Goal: Check status: Check status

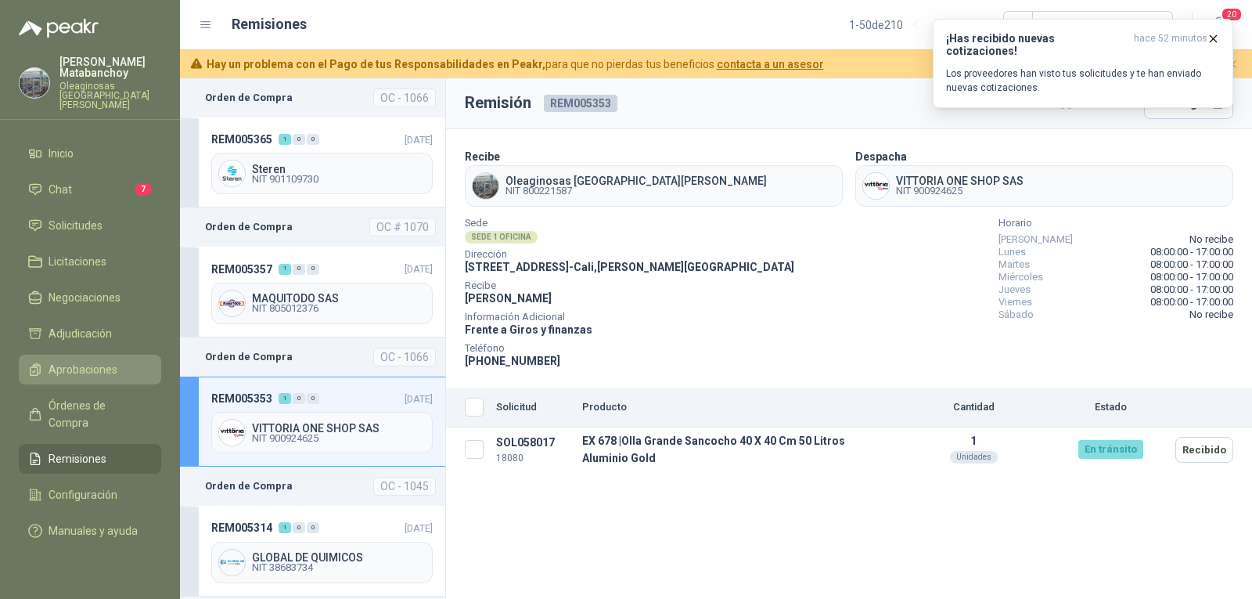
click at [79, 361] on span "Aprobaciones" at bounding box center [83, 369] width 69 height 17
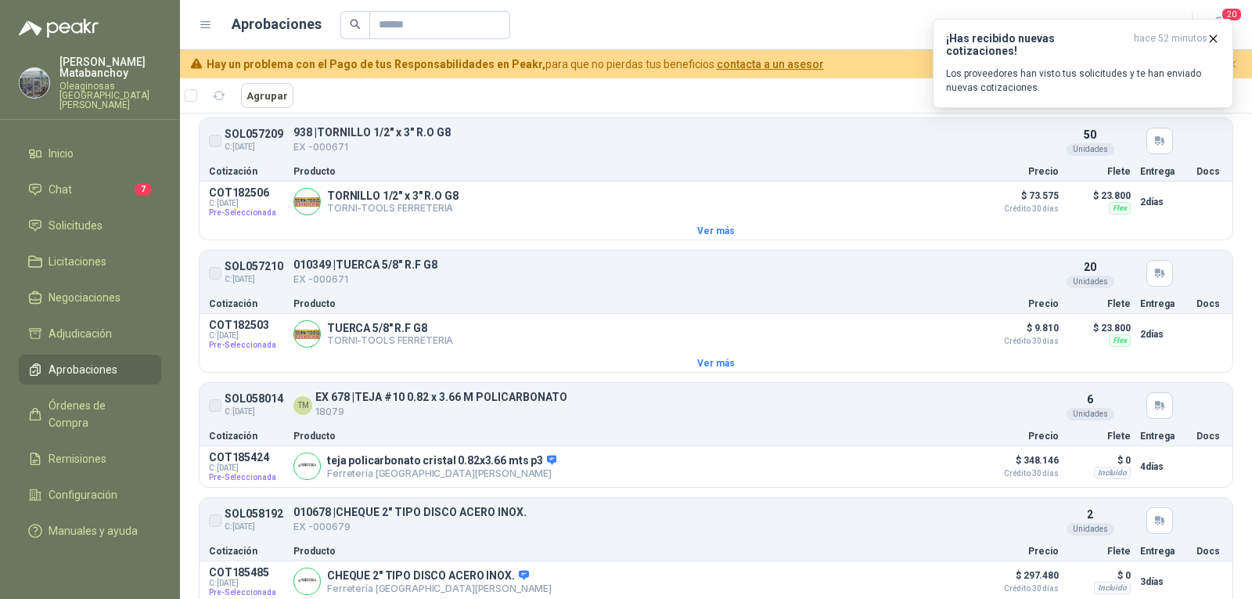
scroll to position [1096, 0]
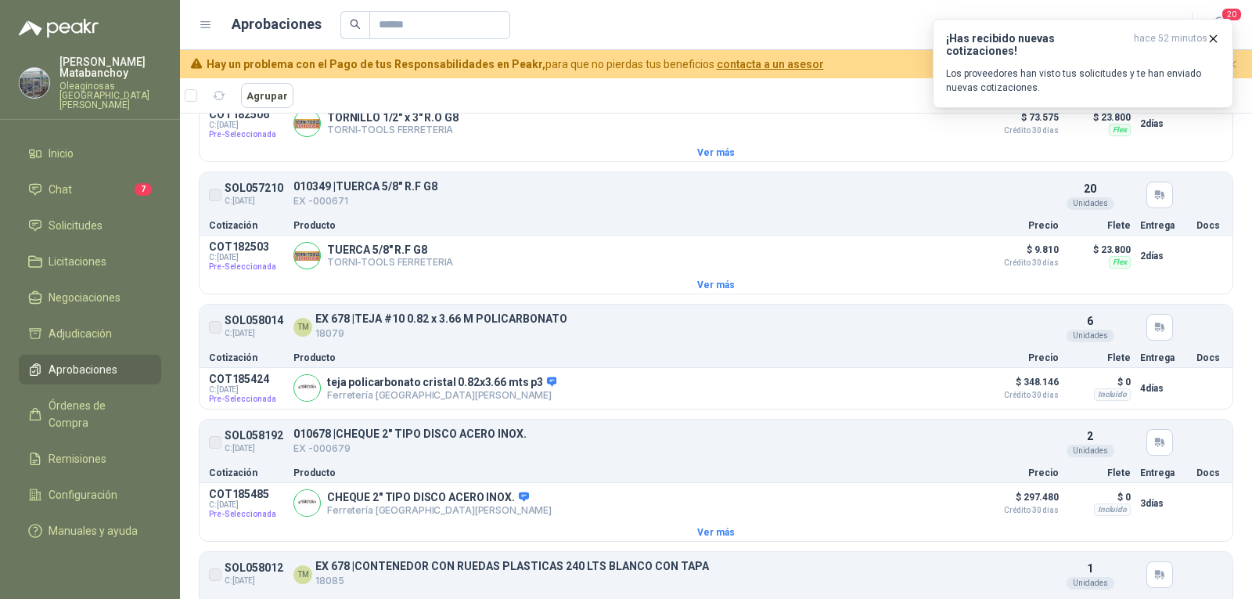
click at [216, 450] on label at bounding box center [215, 442] width 13 height 24
click at [215, 445] on label at bounding box center [215, 442] width 13 height 24
click at [1181, 459] on article "SOL058192 C: 30/09/2025 010678 | CHEQUE 2" TIPO DISCO ACERO INOX. EX -000679 De…" at bounding box center [716, 442] width 1033 height 39
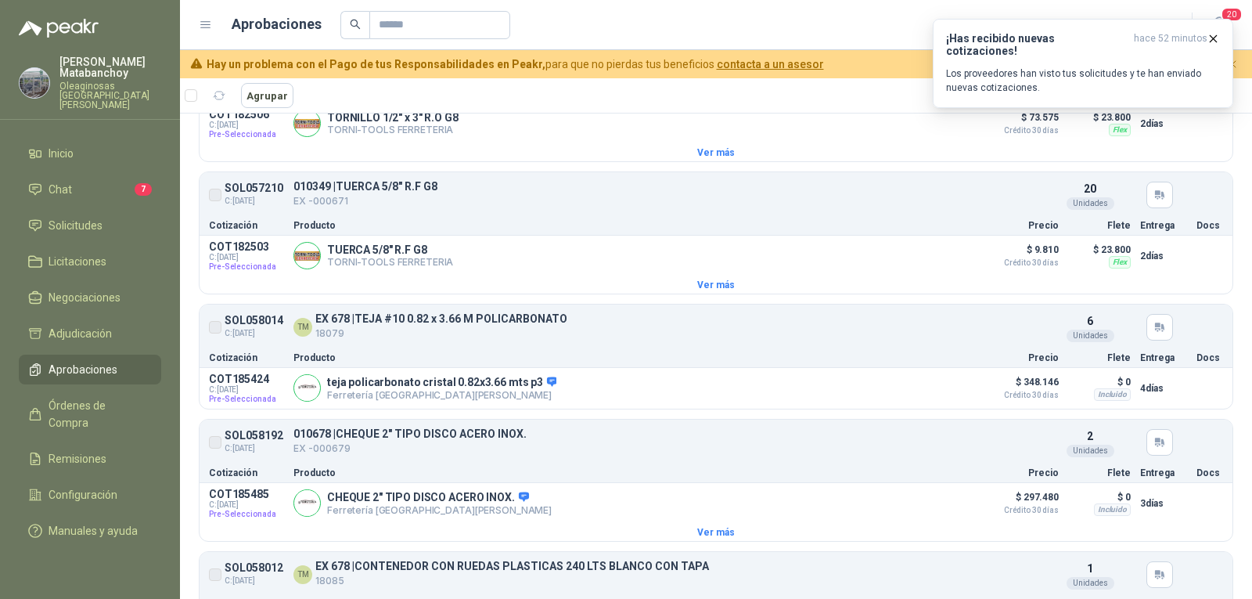
click at [213, 452] on label at bounding box center [215, 442] width 13 height 24
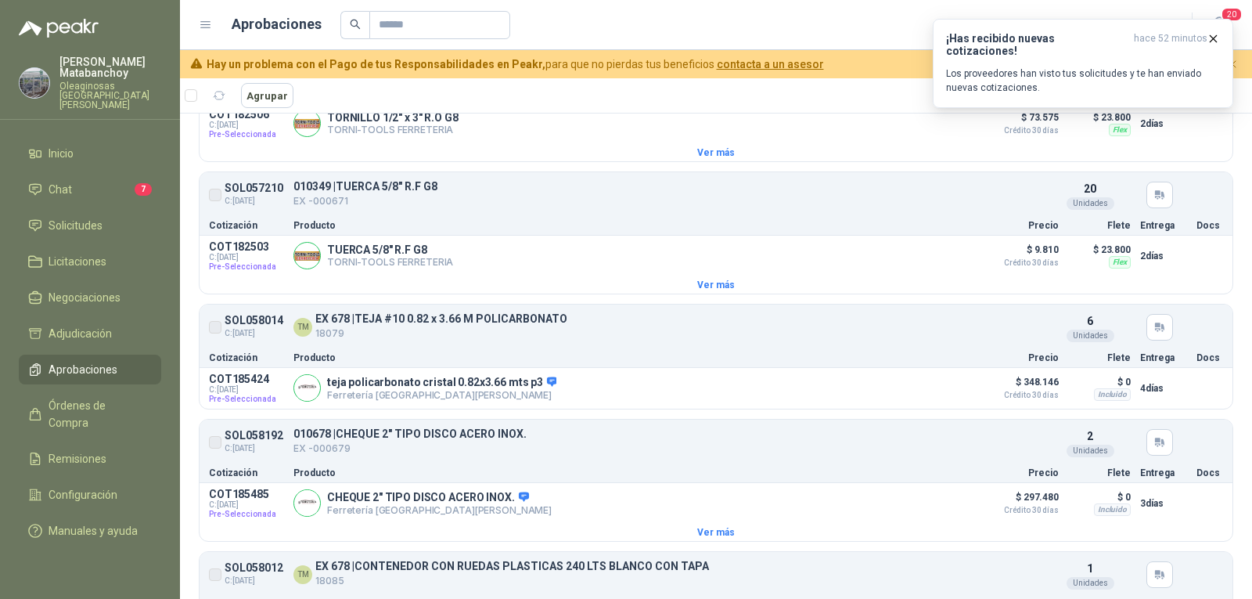
click at [213, 452] on label at bounding box center [215, 442] width 13 height 24
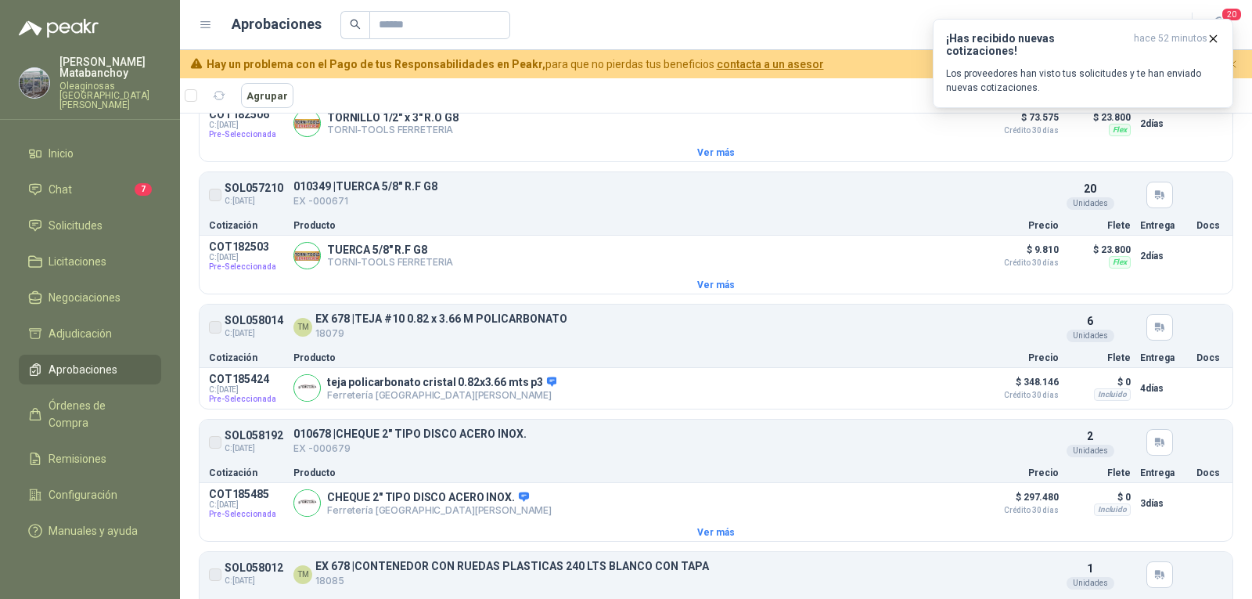
click at [213, 452] on label at bounding box center [215, 442] width 13 height 24
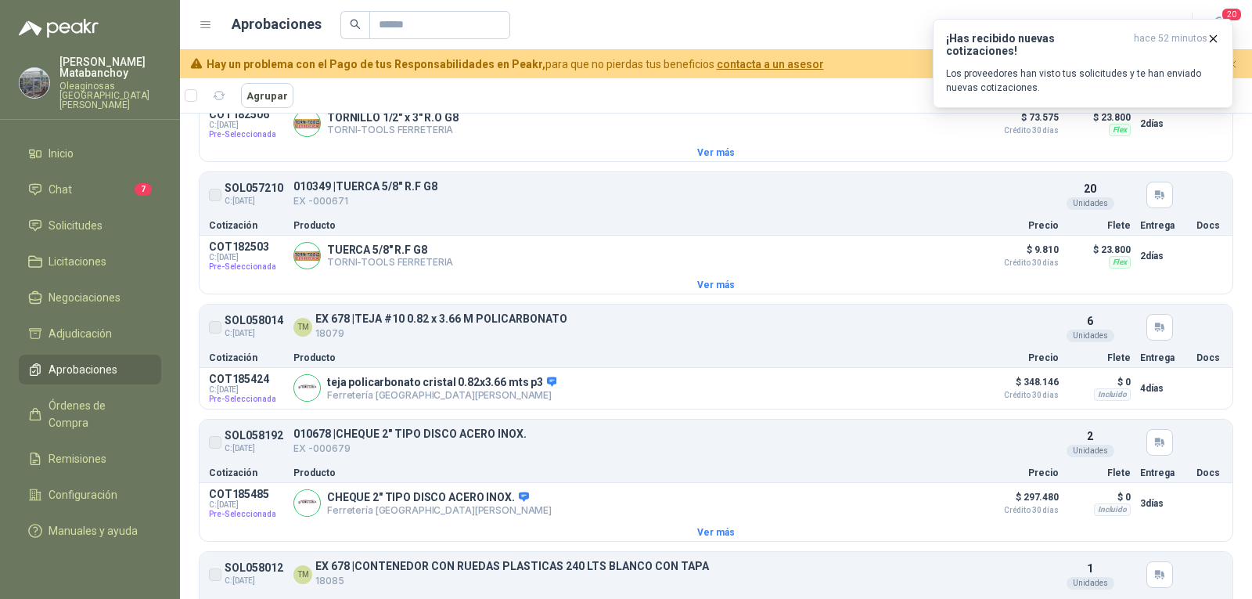
click at [213, 452] on label at bounding box center [215, 442] width 13 height 24
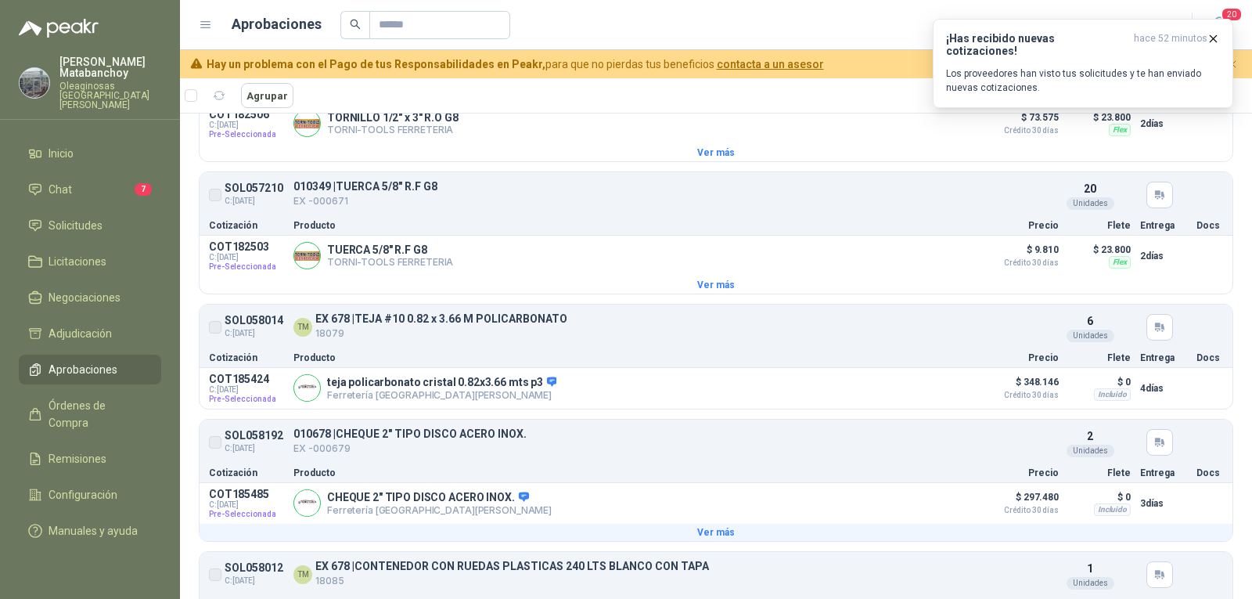
click at [689, 536] on button "Ver más" at bounding box center [716, 532] width 1033 height 17
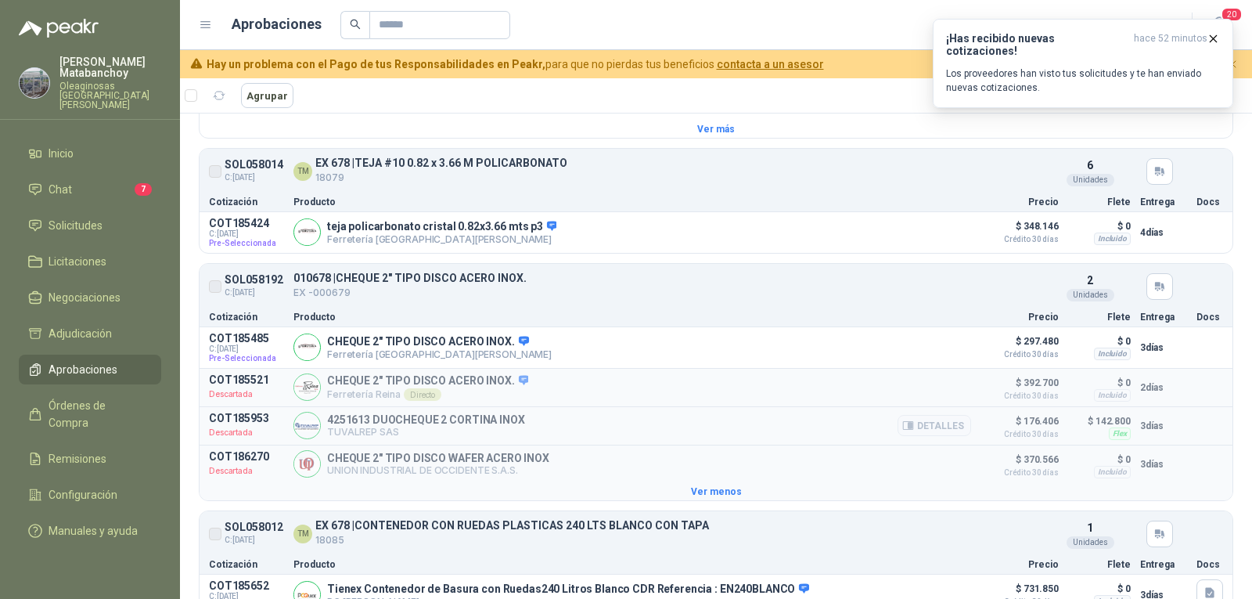
scroll to position [1252, 0]
click at [728, 499] on button "Ver menos" at bounding box center [716, 490] width 1033 height 17
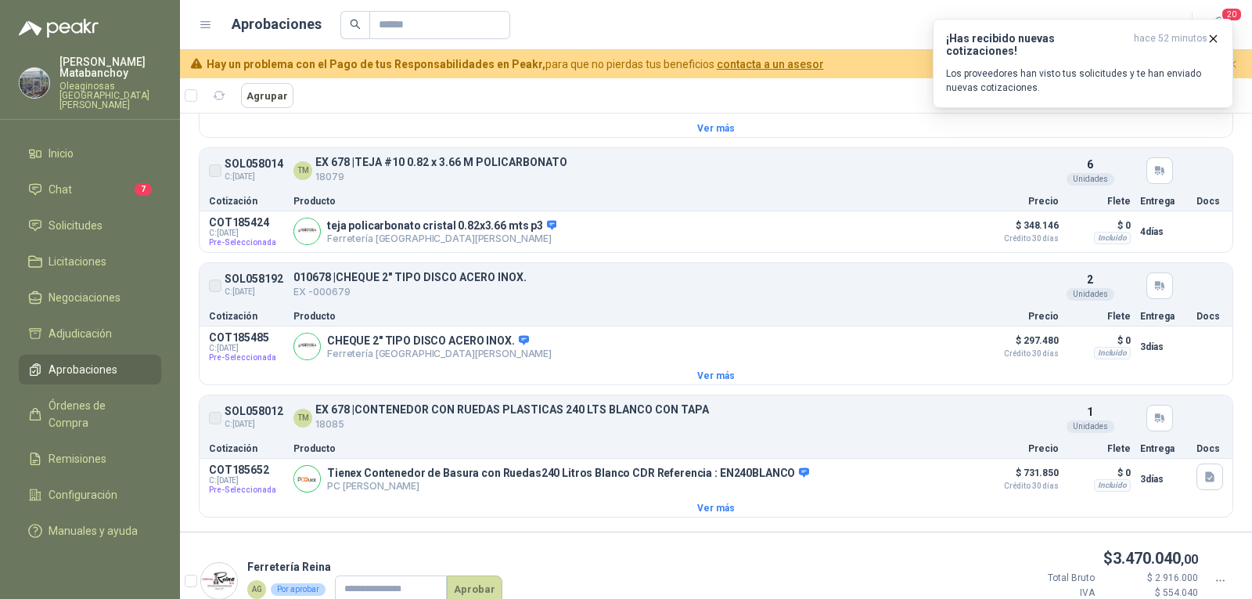
click at [209, 297] on label at bounding box center [215, 285] width 13 height 24
click at [216, 297] on label at bounding box center [215, 285] width 13 height 24
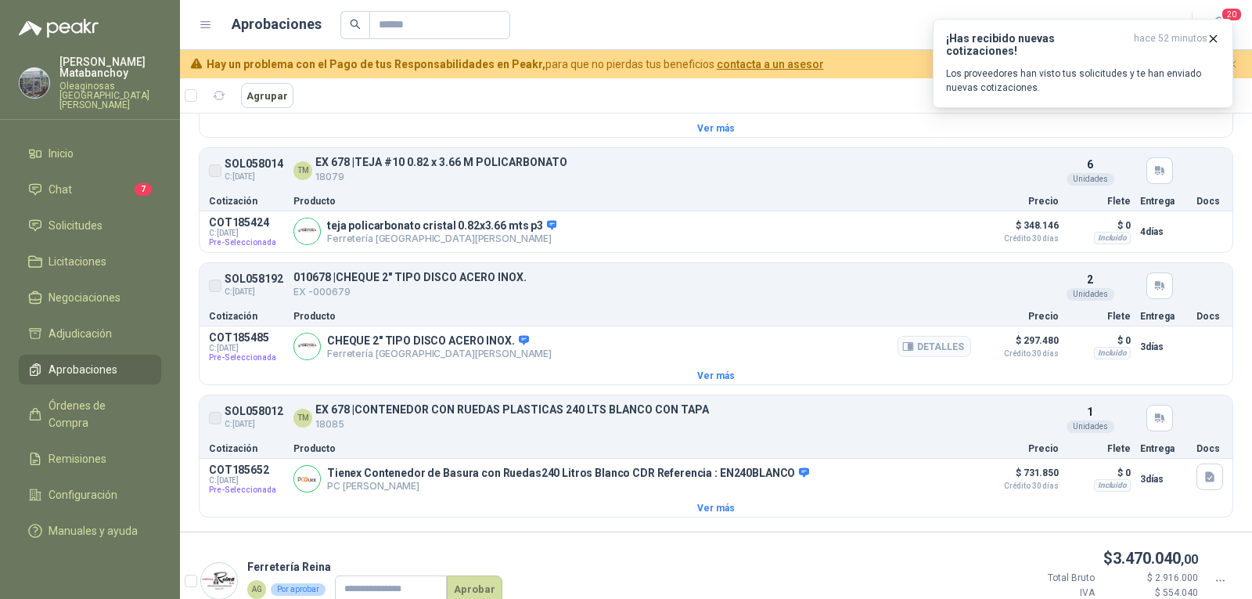
click at [278, 339] on p "COT185485" at bounding box center [246, 337] width 75 height 13
click at [322, 362] on div "CHEQUE 2" TIPO DISCO ACERO INOX. Ferretería Industrial del Valle Detalles" at bounding box center [633, 346] width 678 height 31
drag, startPoint x: 1180, startPoint y: 297, endPoint x: 1130, endPoint y: 305, distance: 50.8
click at [1179, 297] on article "SOL058192 C: 30/09/2025 010678 | CHEQUE 2" TIPO DISCO ACERO INOX. EX -000679 De…" at bounding box center [716, 285] width 1033 height 39
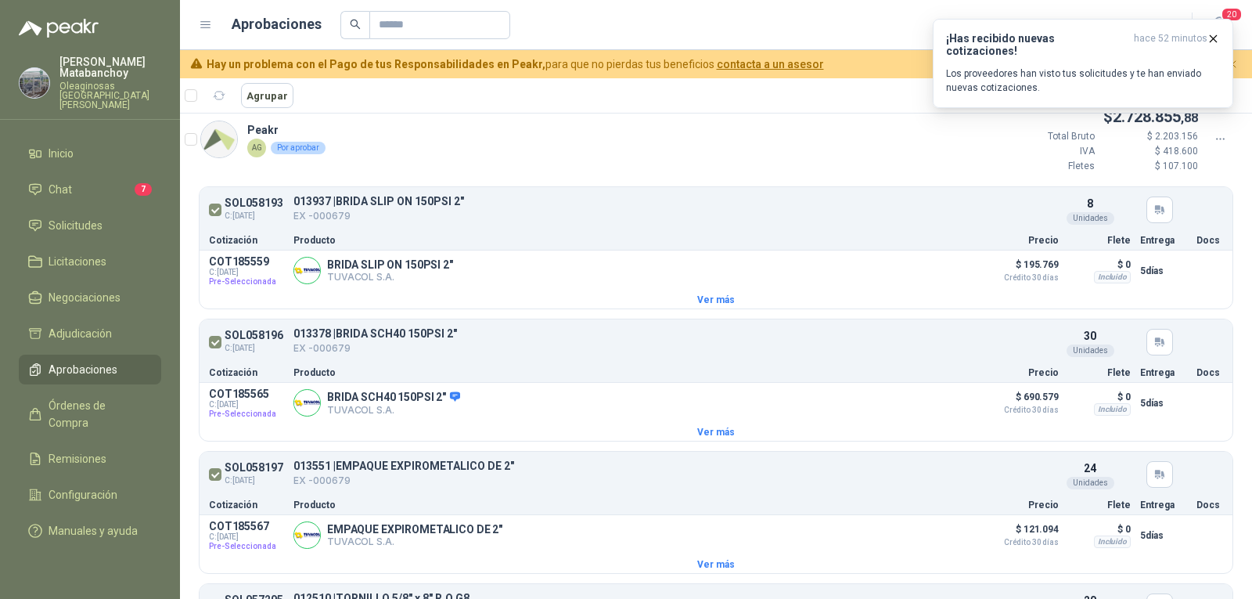
scroll to position [0, 0]
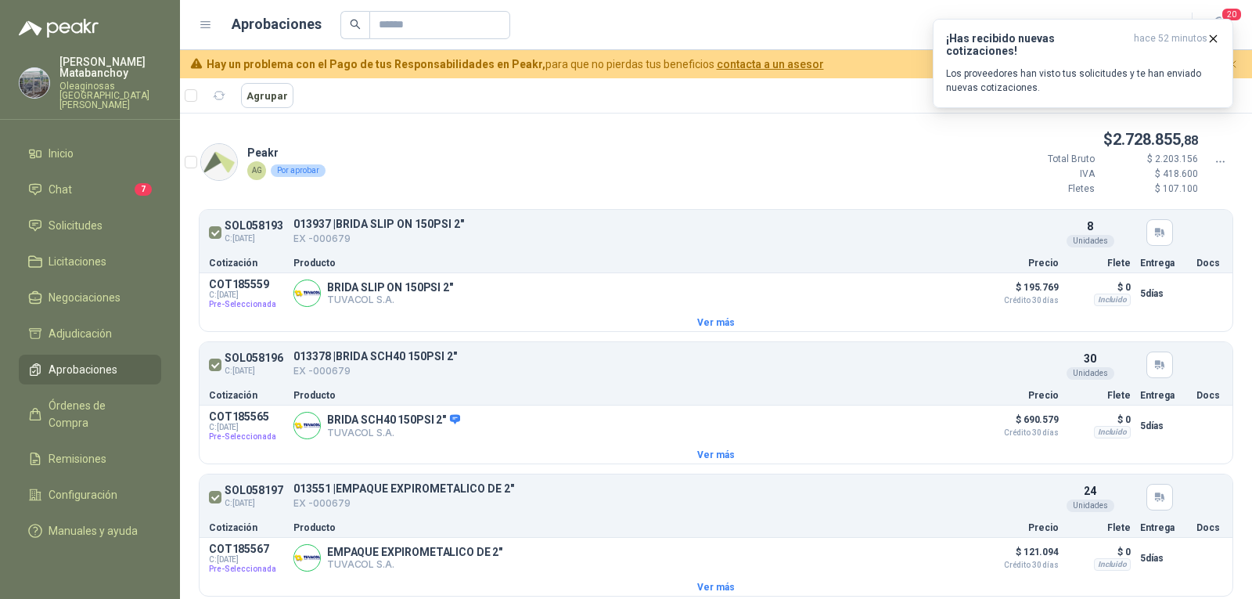
click at [1214, 158] on icon at bounding box center [1221, 162] width 14 height 14
click at [1213, 38] on icon "button" at bounding box center [1214, 38] width 6 height 6
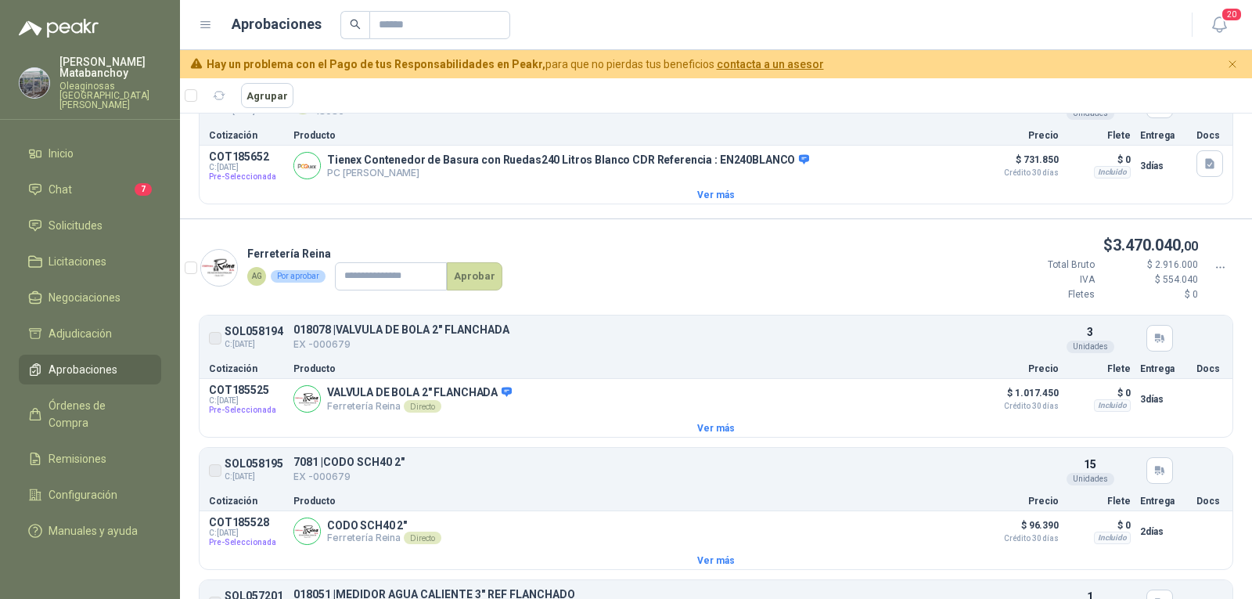
scroll to position [1487, 0]
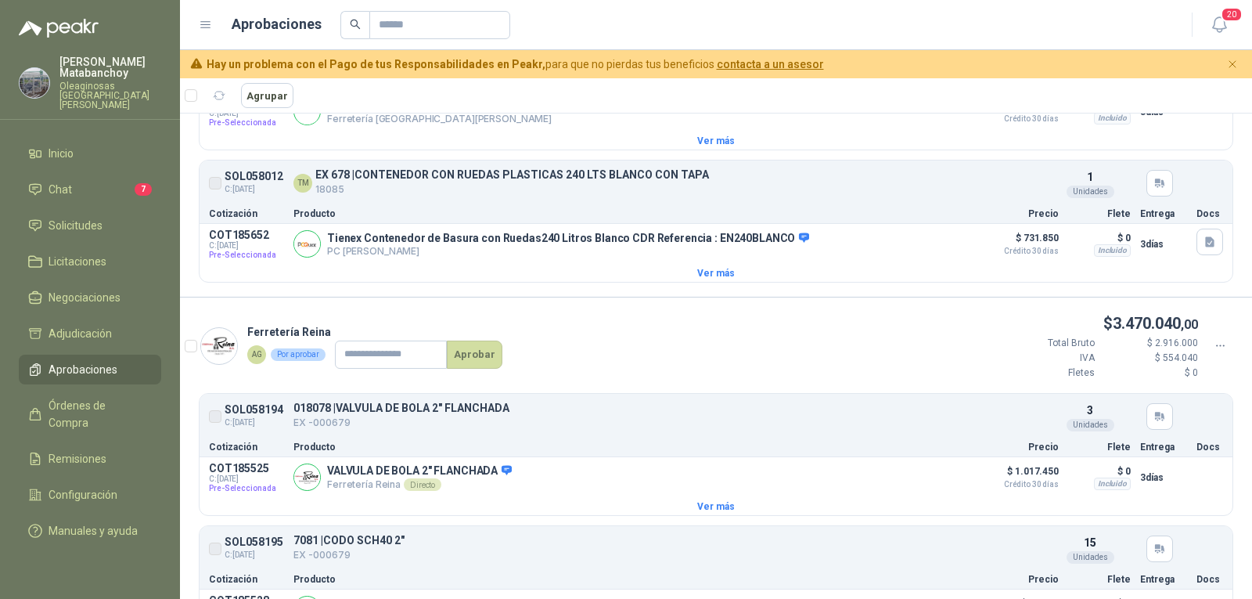
click at [214, 191] on label at bounding box center [215, 183] width 13 height 24
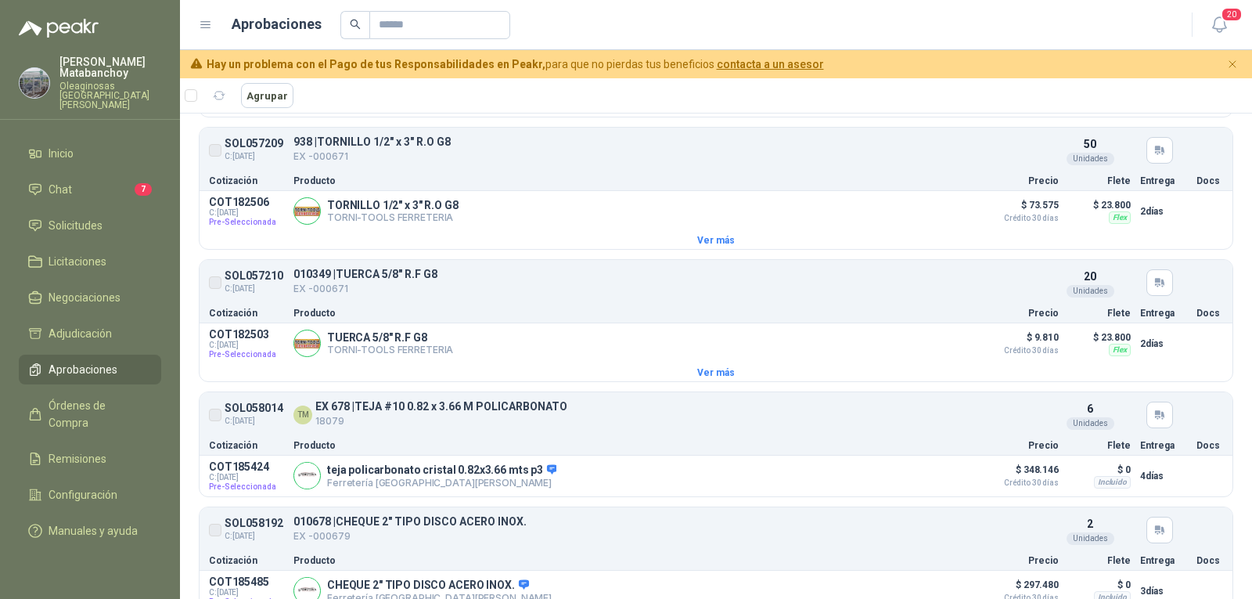
scroll to position [1017, 0]
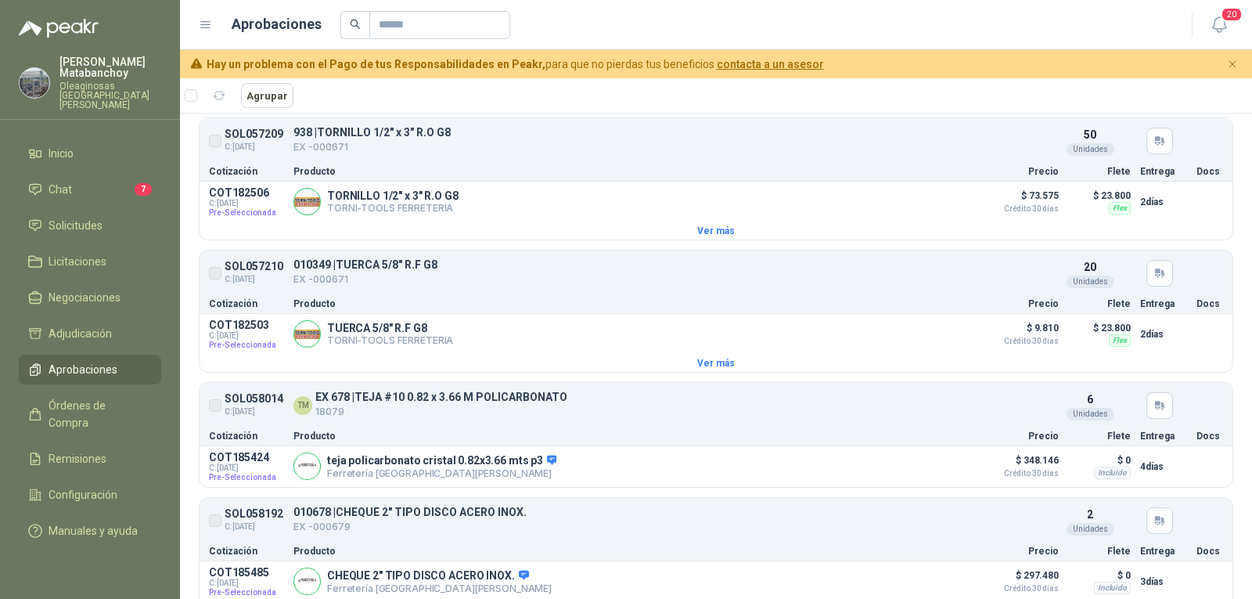
click at [218, 531] on label at bounding box center [215, 520] width 13 height 24
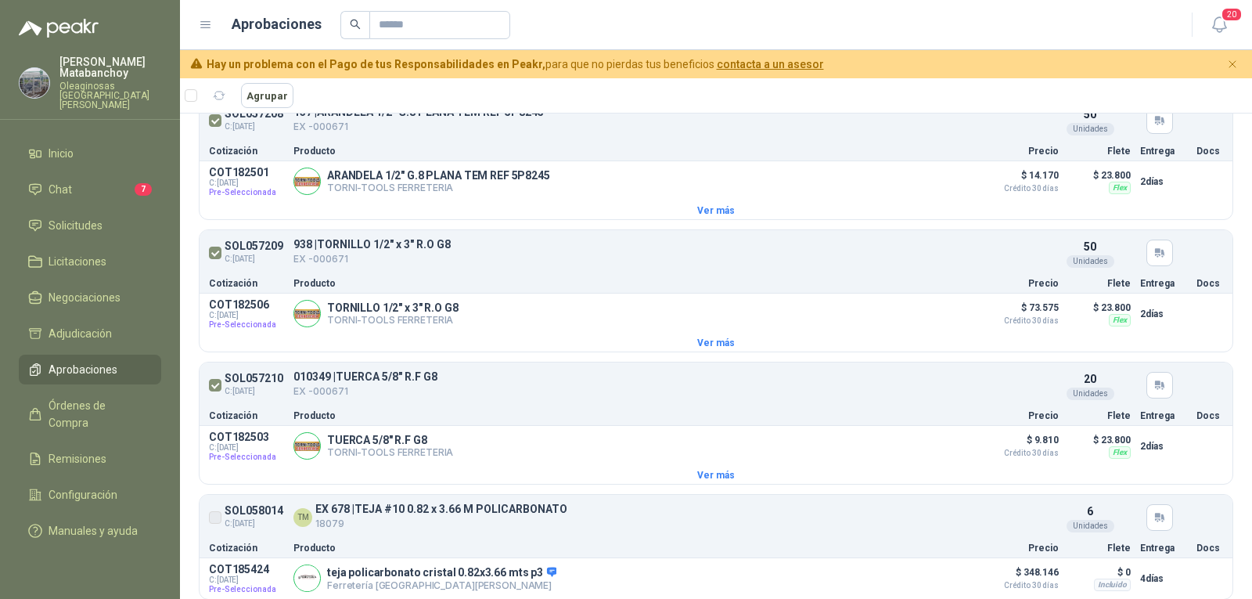
scroll to position [861, 0]
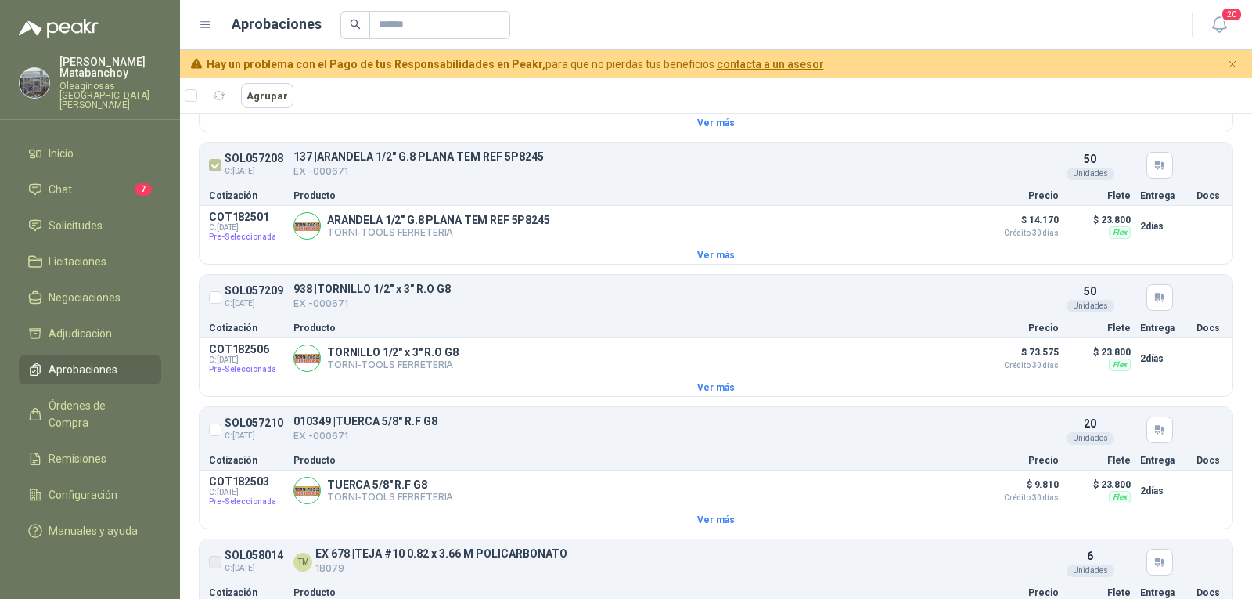
click at [217, 175] on article "SOL057208 C: 24/09/2025 137 | ARANDELA 1/2" G.8 PLANA TEM REF 5P8245 EX -000671…" at bounding box center [716, 165] width 1033 height 39
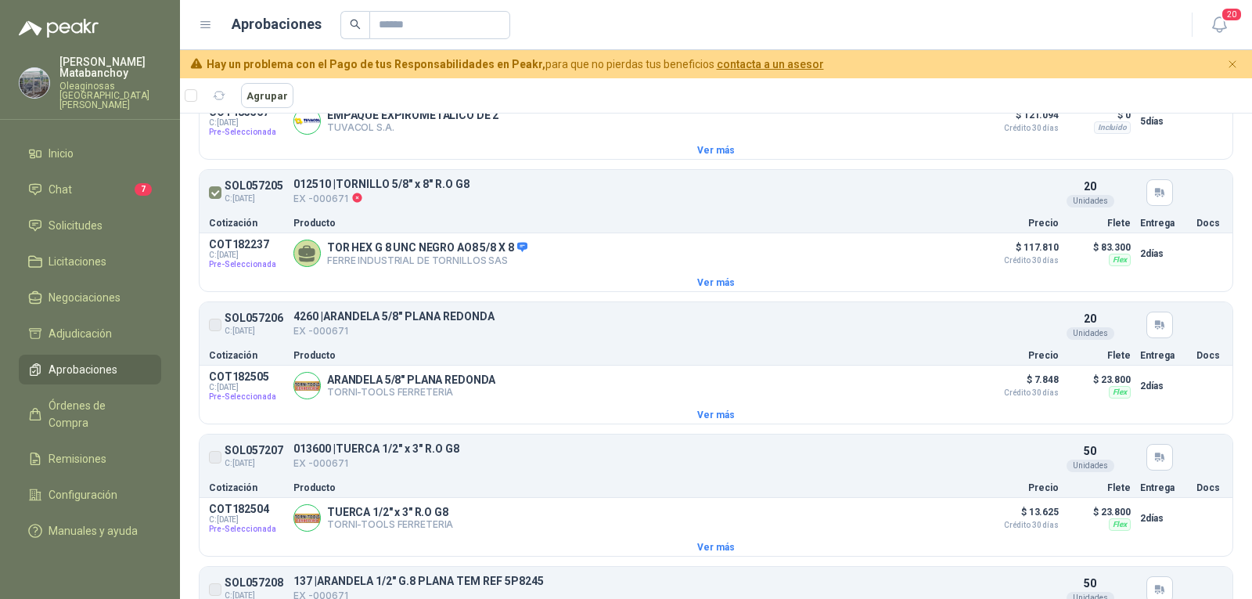
scroll to position [470, 0]
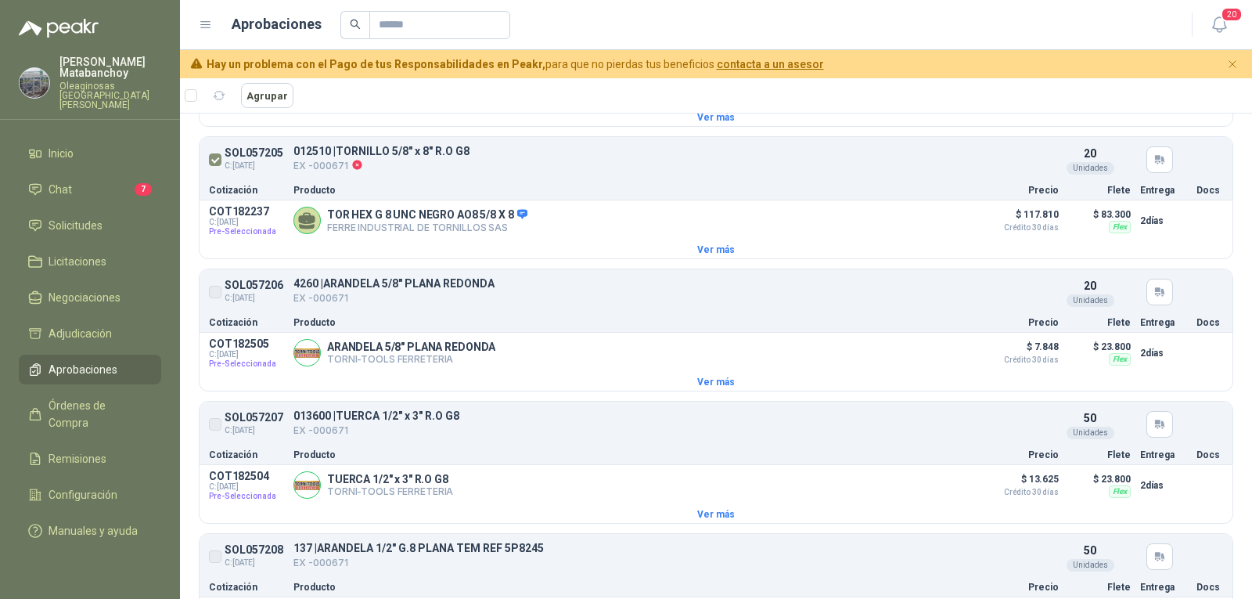
click at [220, 296] on label at bounding box center [215, 291] width 13 height 24
click at [216, 291] on label at bounding box center [215, 291] width 13 height 24
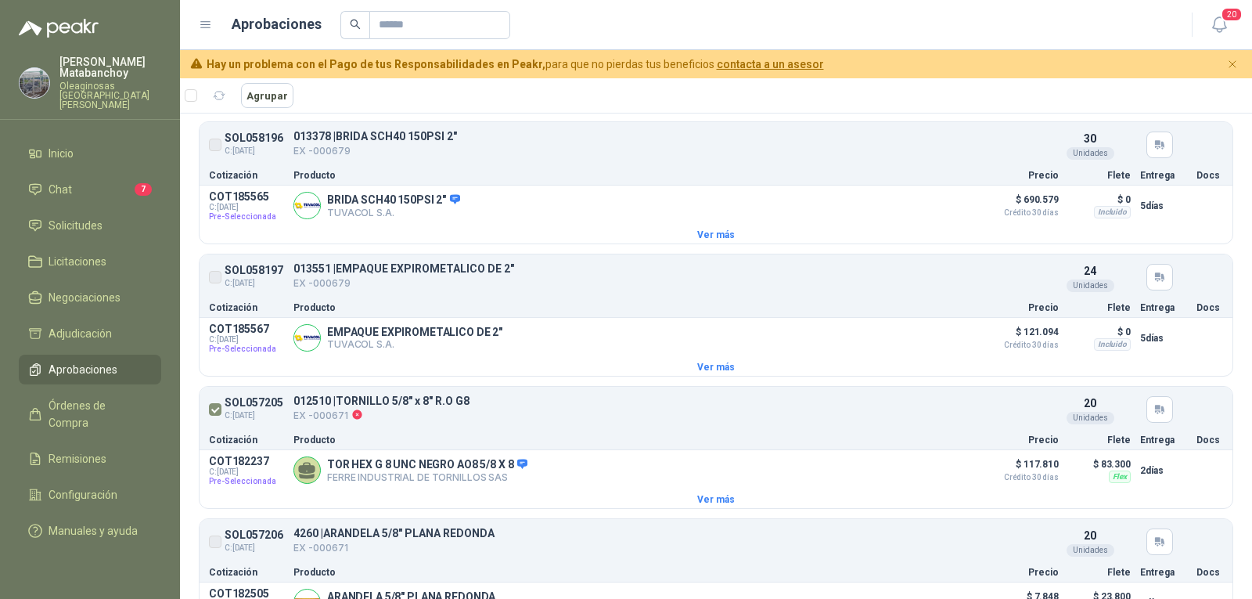
scroll to position [78, 0]
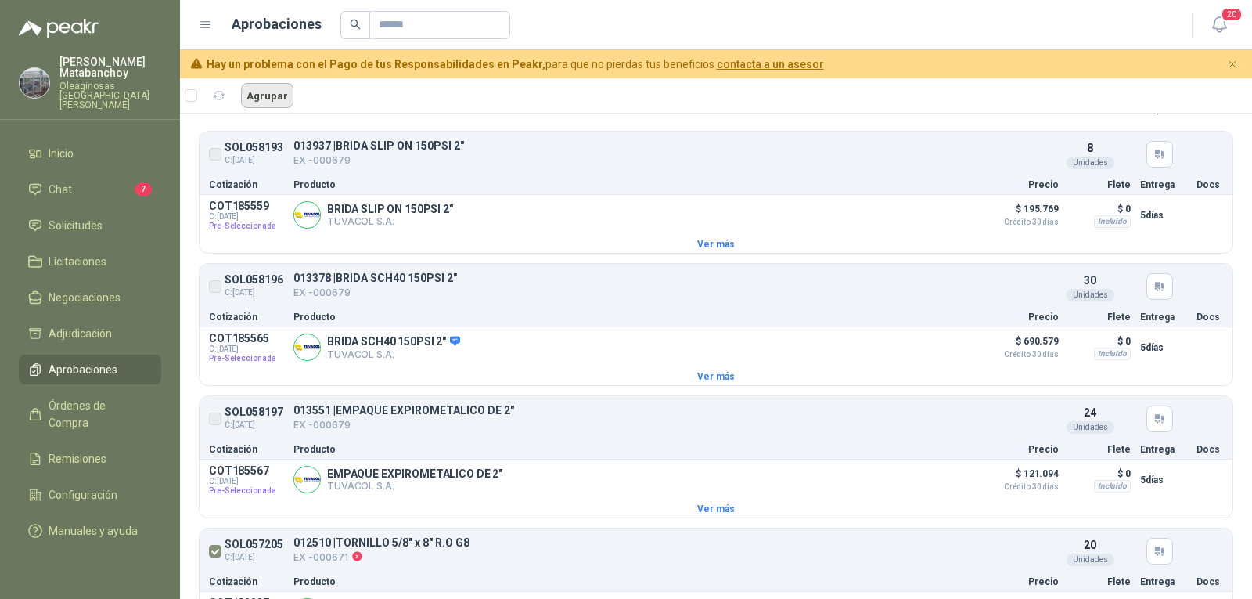
click at [267, 95] on button "Agrupar" at bounding box center [267, 95] width 52 height 25
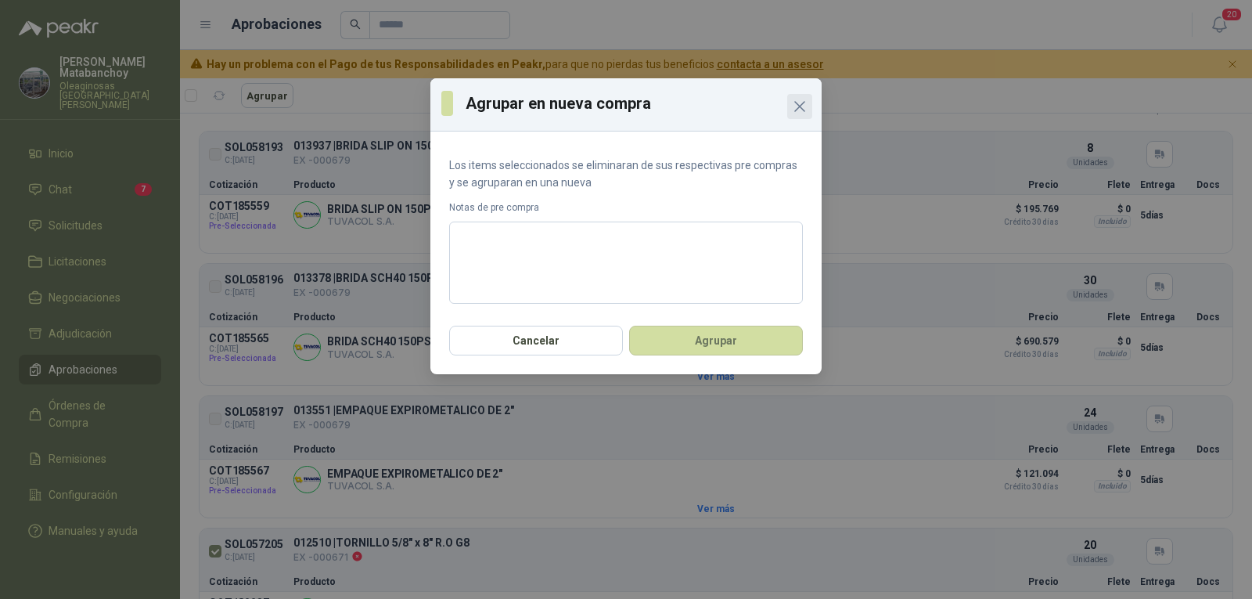
click at [798, 110] on icon "Close" at bounding box center [800, 106] width 19 height 19
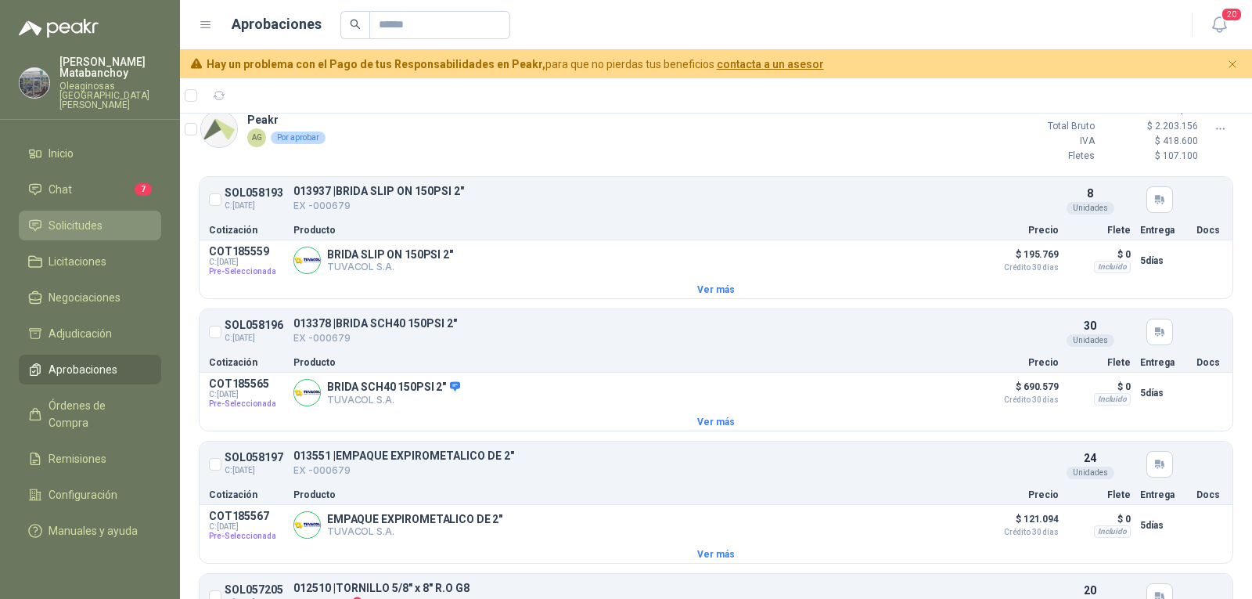
scroll to position [0, 0]
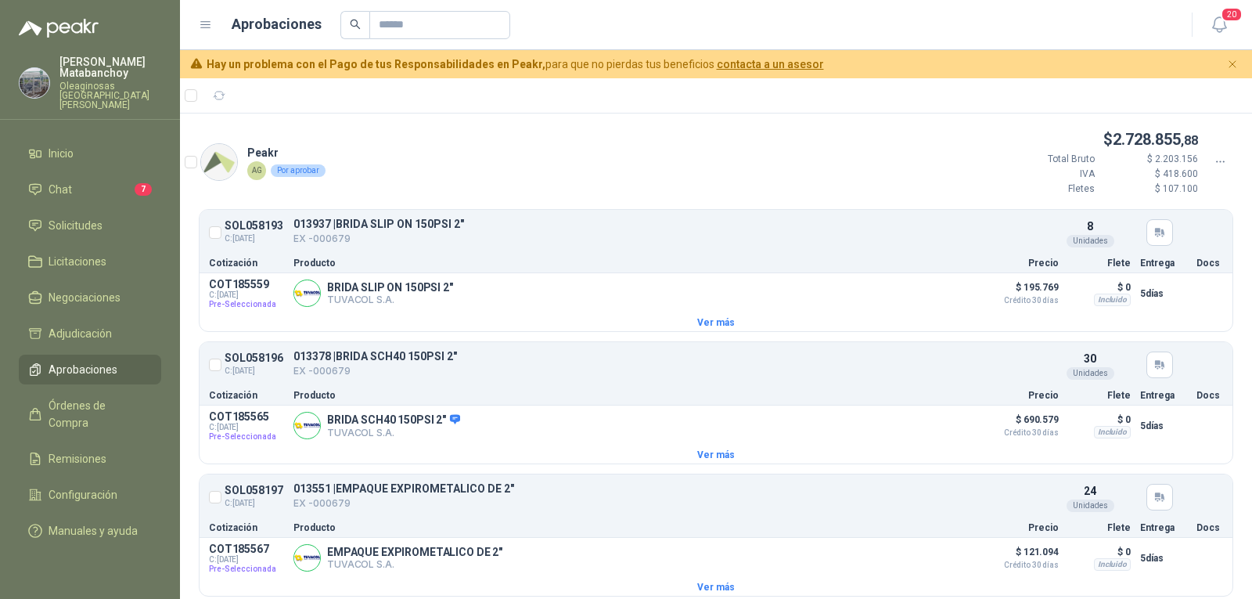
click at [81, 196] on ul "Inicio Chat 7 Solicitudes Licitaciones Negociaciones Adjudicación Aprobaciones …" at bounding box center [90, 345] width 180 height 413
click at [83, 217] on span "Solicitudes" at bounding box center [76, 225] width 54 height 17
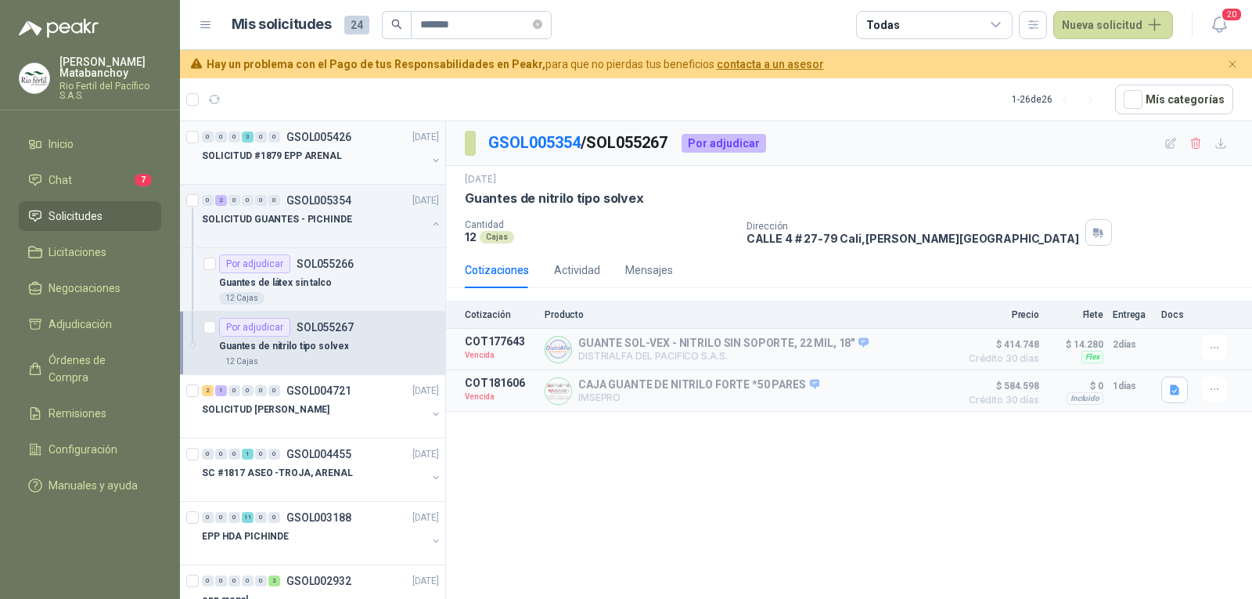
drag, startPoint x: 0, startPoint y: 0, endPoint x: 312, endPoint y: 149, distance: 346.2
click at [312, 149] on p "SOLICITUD #1879 EPP ARENAL" at bounding box center [272, 156] width 140 height 15
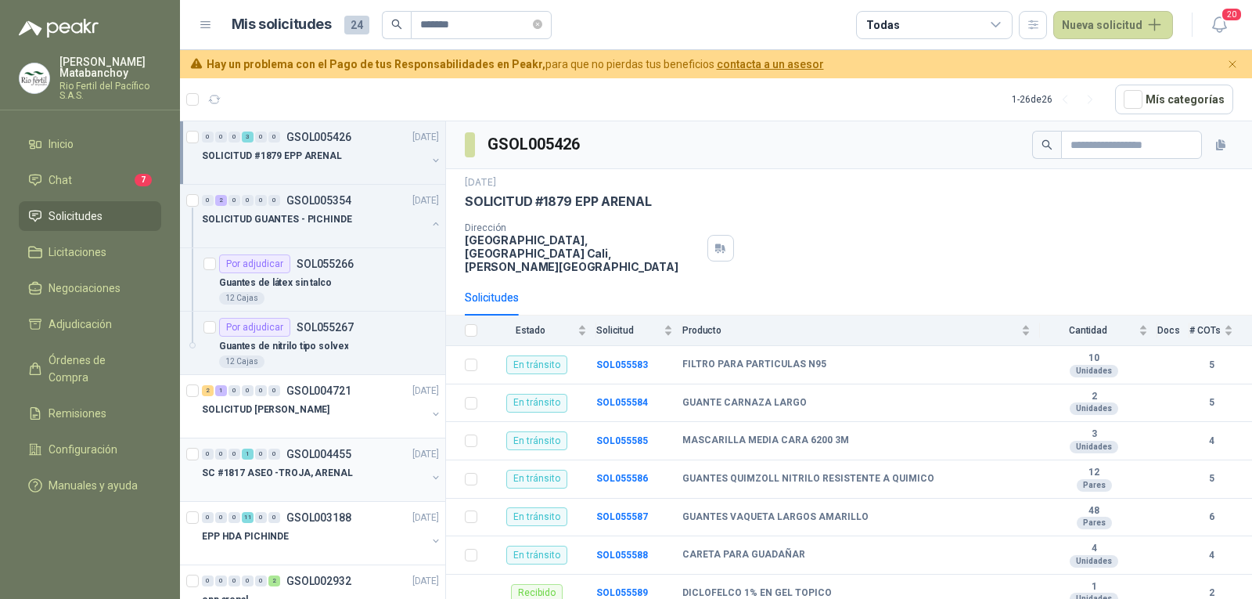
click at [328, 463] on div "0 0 0 1 0 0 GSOL004455 [DATE]" at bounding box center [322, 454] width 240 height 19
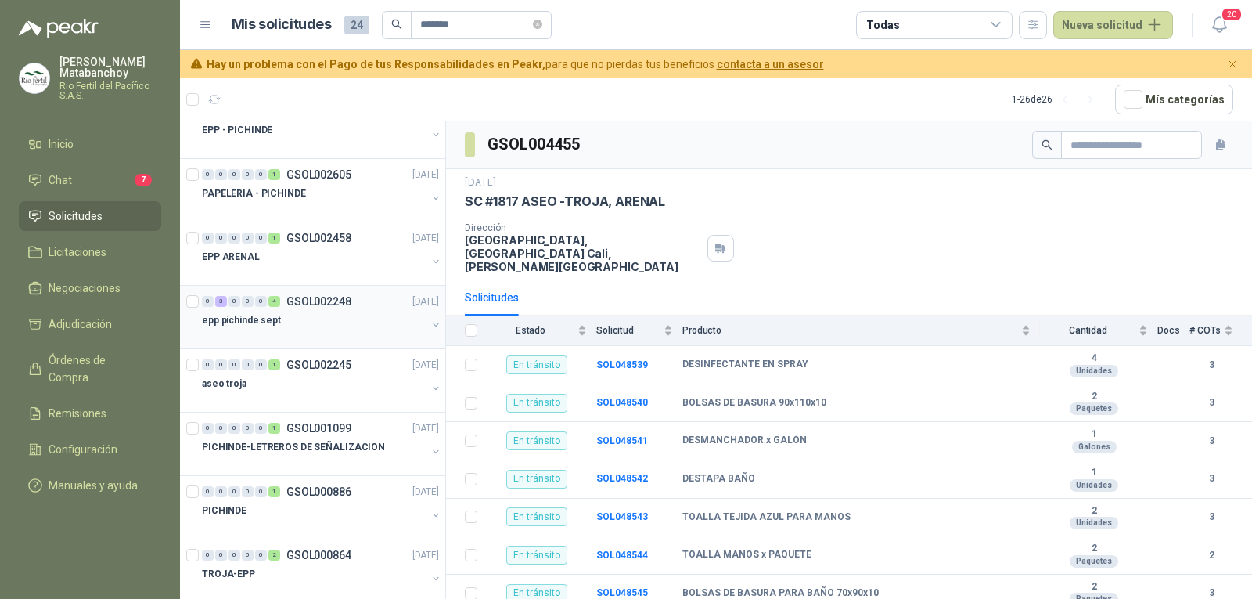
scroll to position [626, 0]
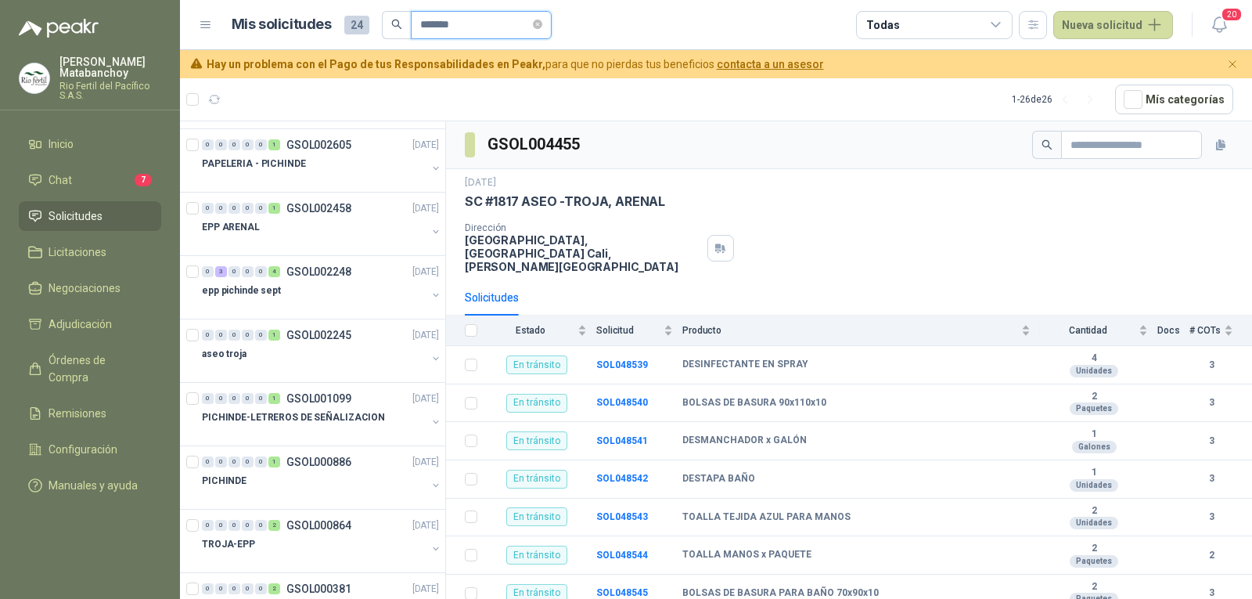
drag, startPoint x: 469, startPoint y: 24, endPoint x: 359, endPoint y: 21, distance: 109.6
click at [359, 21] on div "Mis solicitudes 24 *******" at bounding box center [392, 25] width 320 height 28
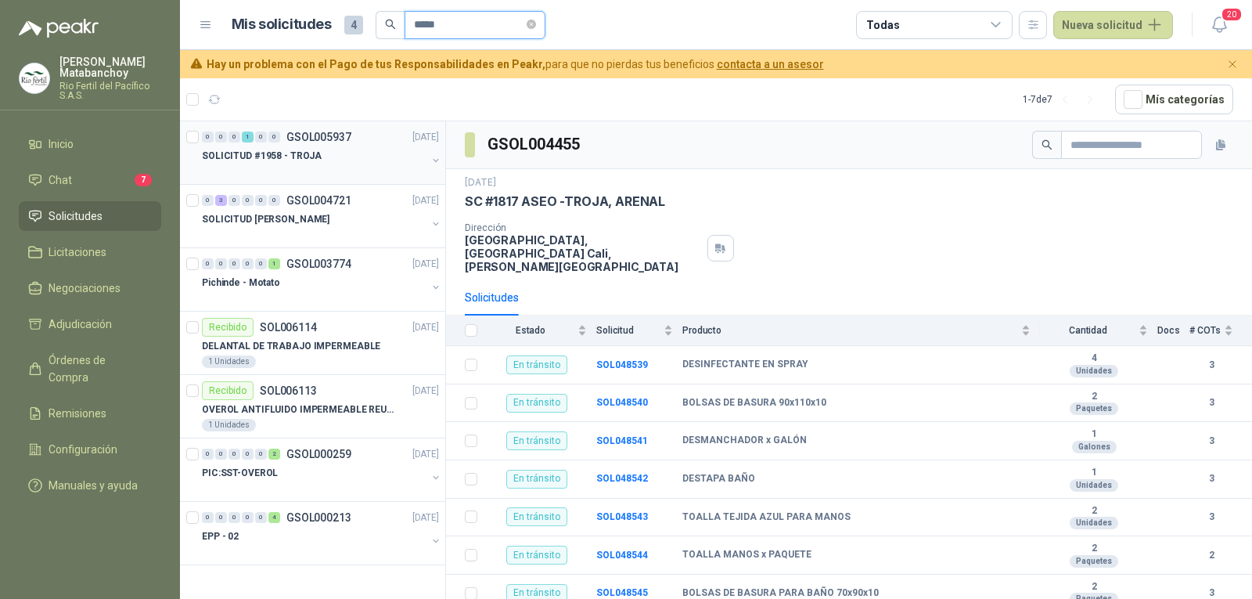
type input "*****"
click at [322, 167] on div at bounding box center [314, 171] width 225 height 13
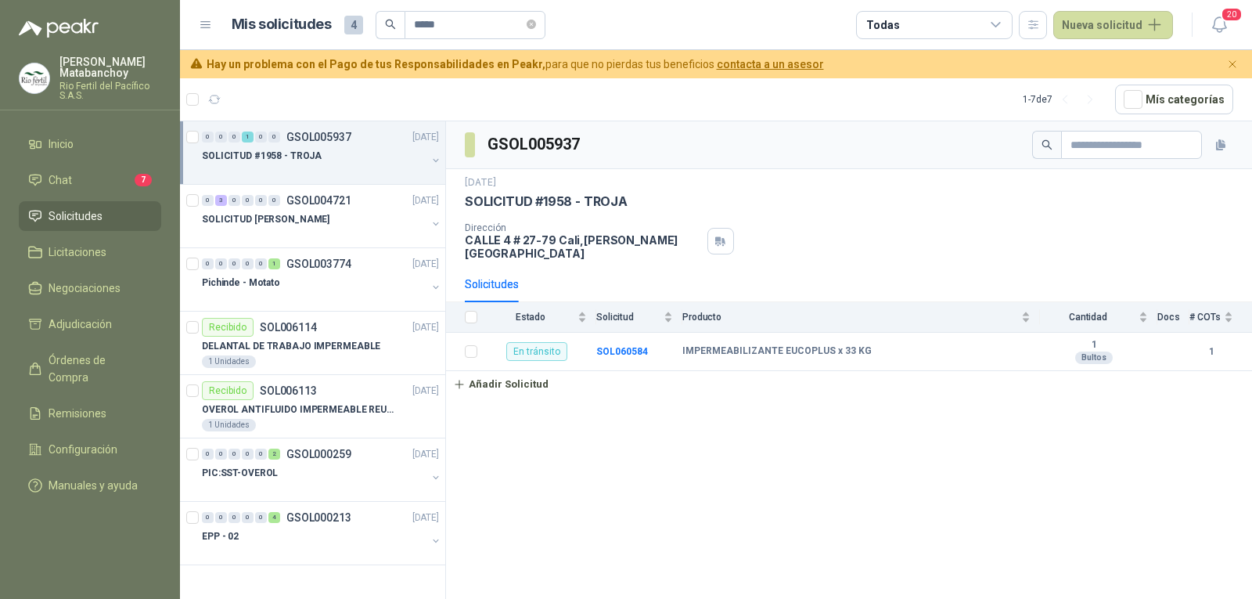
click at [94, 212] on span "Solicitudes" at bounding box center [76, 215] width 54 height 17
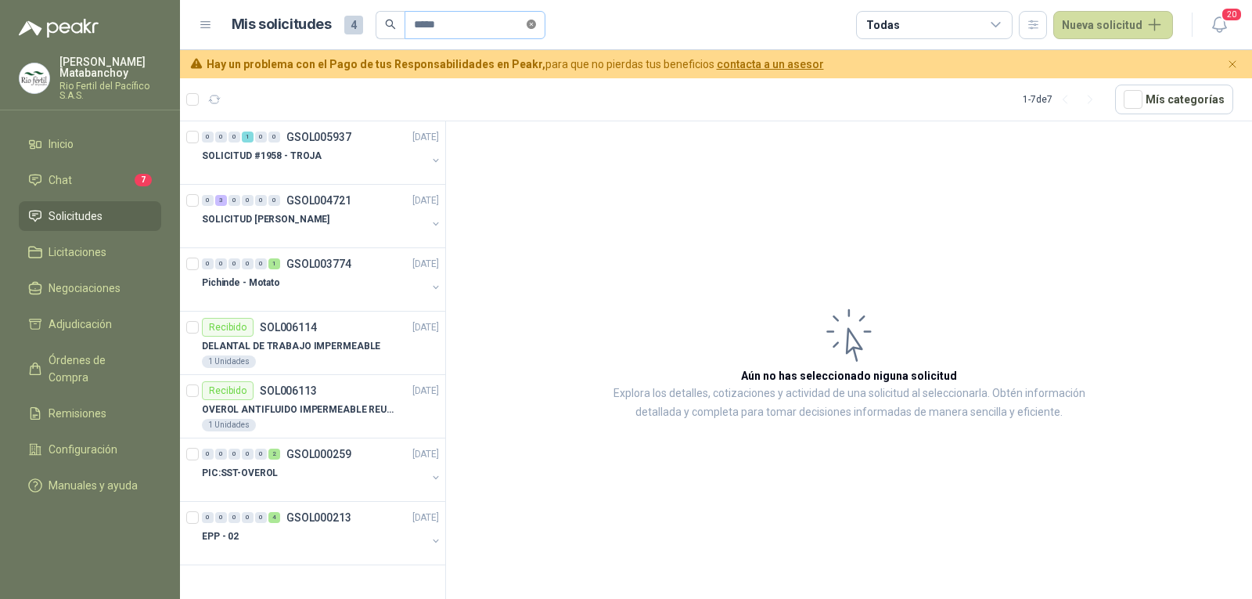
click at [536, 26] on icon "close-circle" at bounding box center [531, 24] width 9 height 9
